Goal: Find specific page/section: Find specific page/section

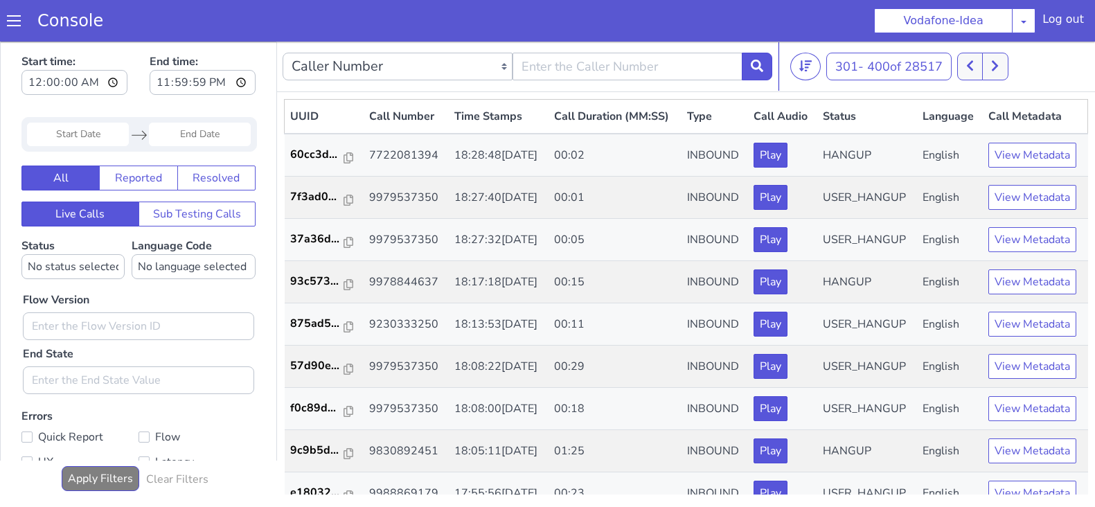
click at [996, 63] on icon at bounding box center [995, 66] width 8 height 12
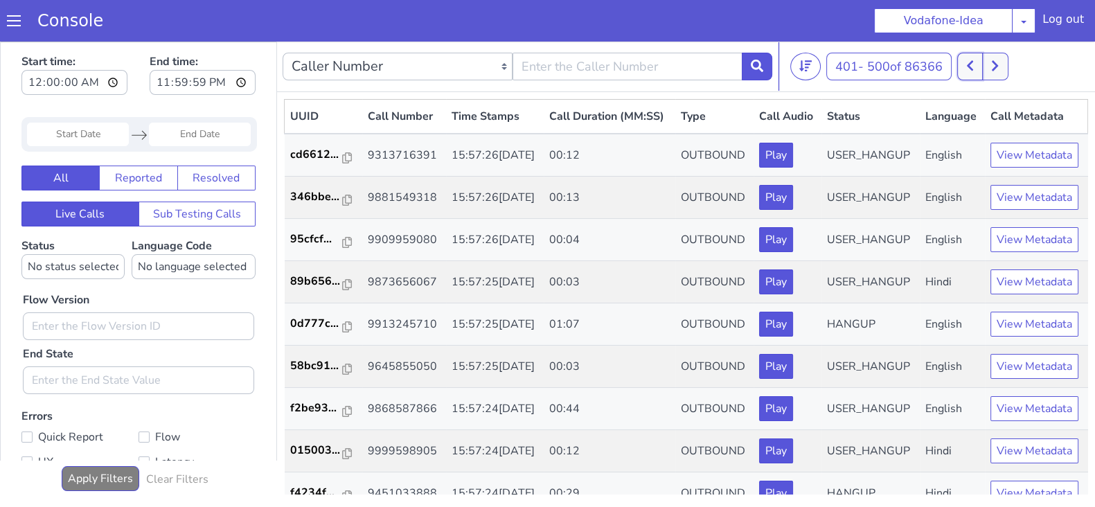
click at [972, 66] on icon at bounding box center [970, 66] width 6 height 10
click at [986, 71] on button at bounding box center [995, 67] width 26 height 28
click at [973, 65] on icon at bounding box center [970, 66] width 8 height 12
click at [969, 74] on button at bounding box center [970, 67] width 26 height 28
click at [991, 66] on button at bounding box center [995, 67] width 26 height 28
